Goal: Find specific page/section: Find specific page/section

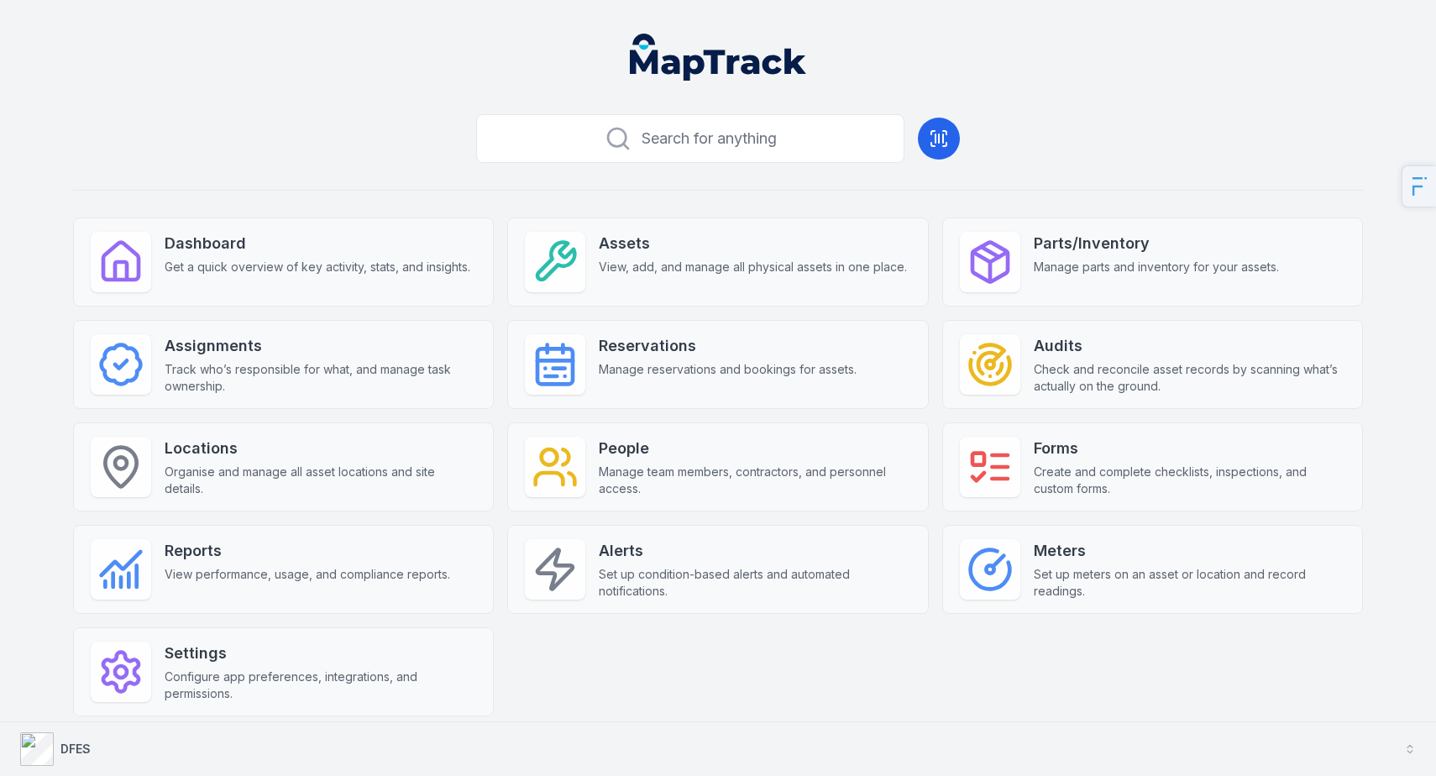
click at [134, 749] on button "DFES" at bounding box center [718, 749] width 1436 height 54
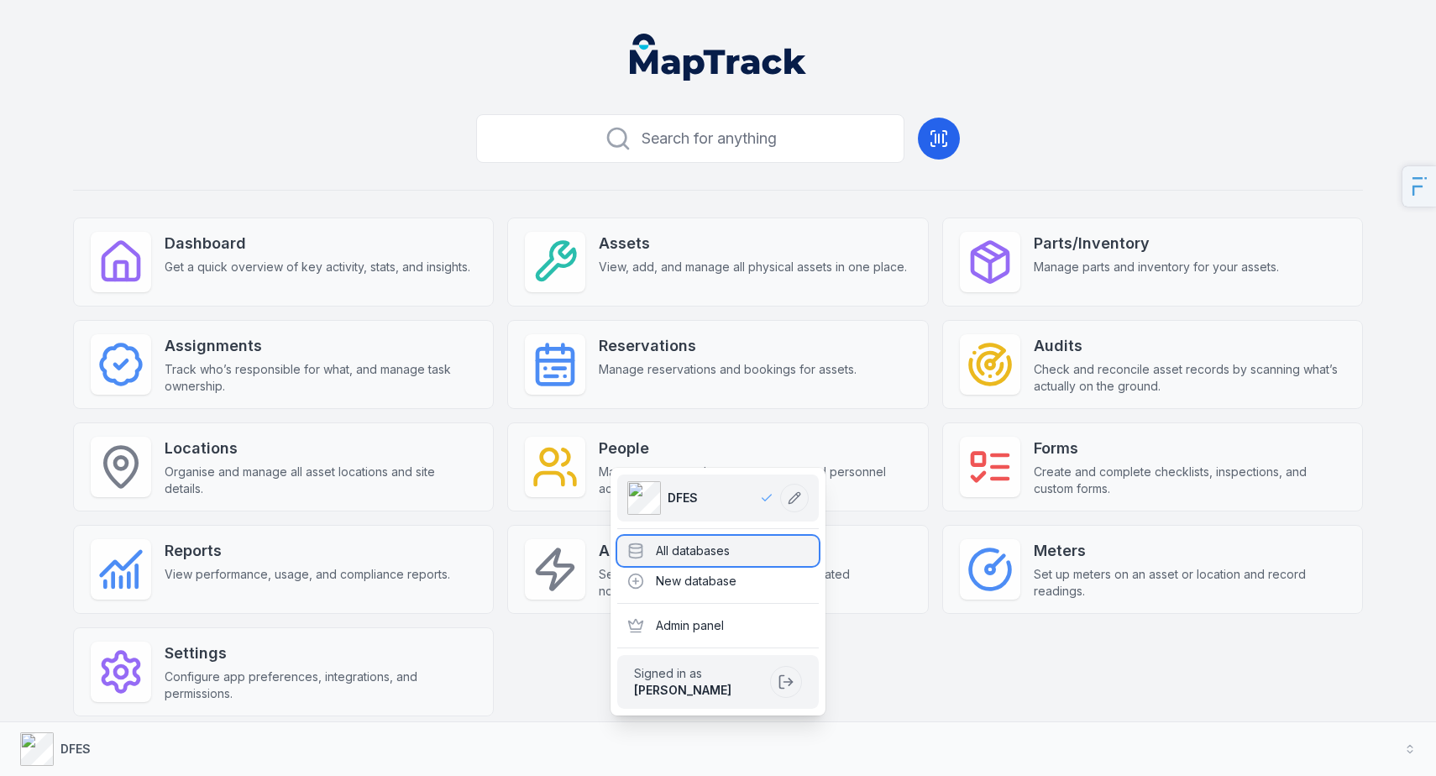
click at [659, 557] on div "All databases" at bounding box center [717, 551] width 201 height 30
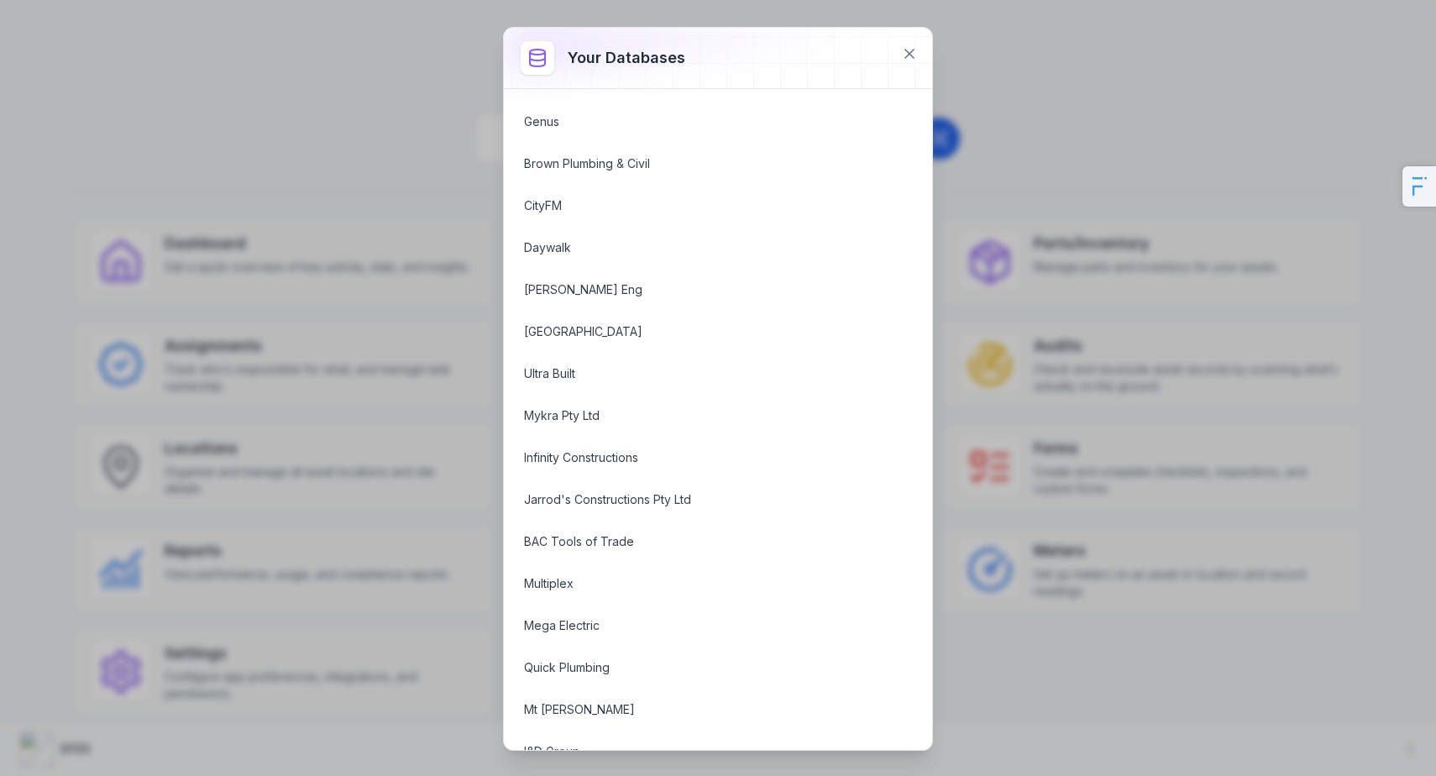
scroll to position [1430, 0]
